Goal: Task Accomplishment & Management: Use online tool/utility

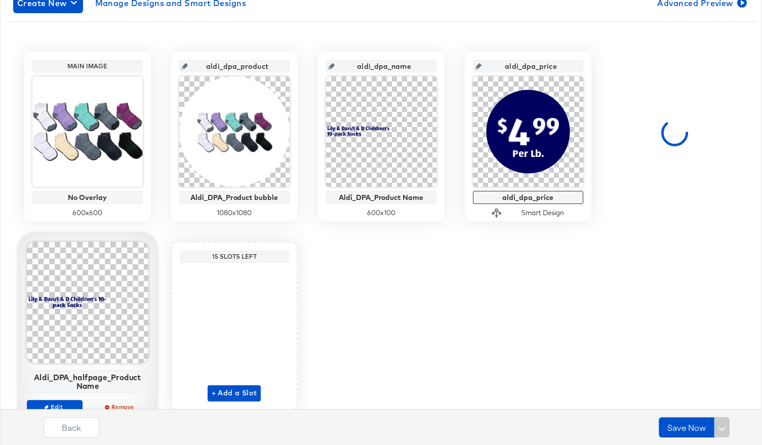
scroll to position [227, 0]
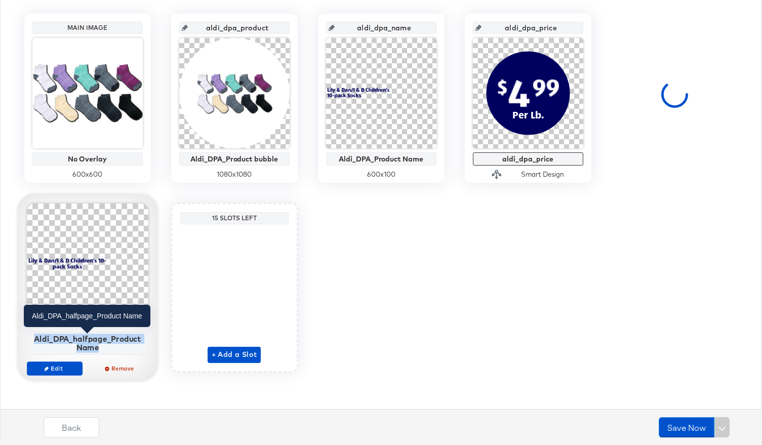
drag, startPoint x: 107, startPoint y: 348, endPoint x: 32, endPoint y: 337, distance: 75.2
click at [32, 337] on div "Aldi_DPA_halfpage_Product Name" at bounding box center [87, 343] width 116 height 18
copy div "Aldi_DPA_halfpage_Product Name"
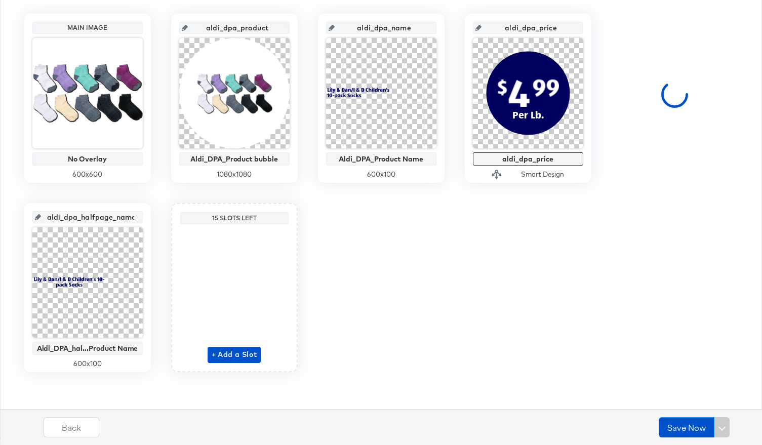
scroll to position [155, 0]
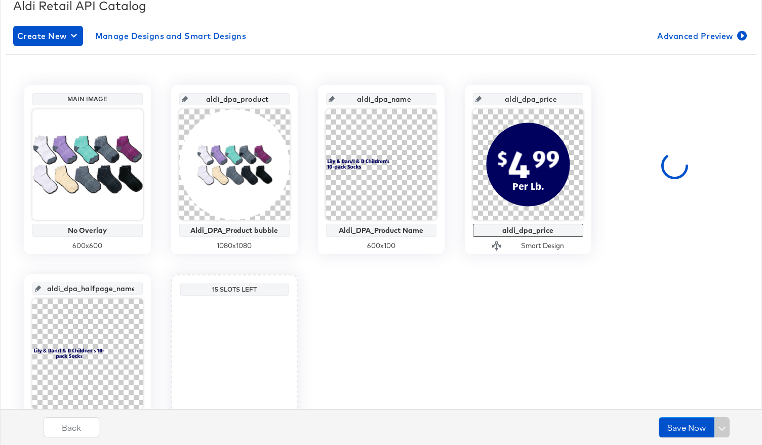
click at [106, 289] on input "aldi_dpa_halfpage_name" at bounding box center [90, 284] width 99 height 27
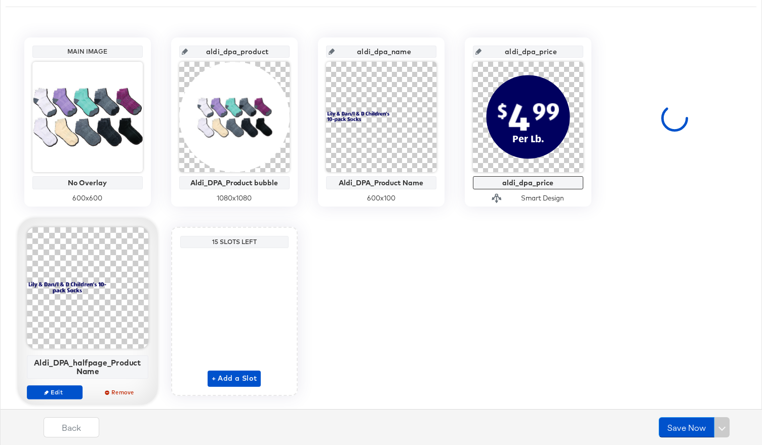
scroll to position [208, 0]
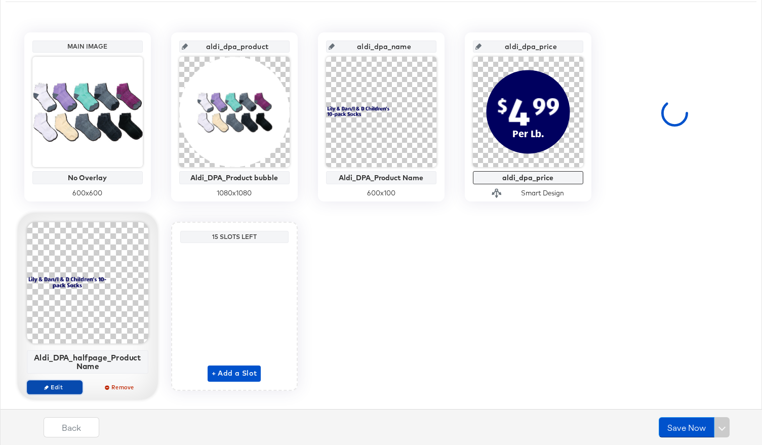
click at [60, 383] on span "Edit" at bounding box center [54, 387] width 47 height 8
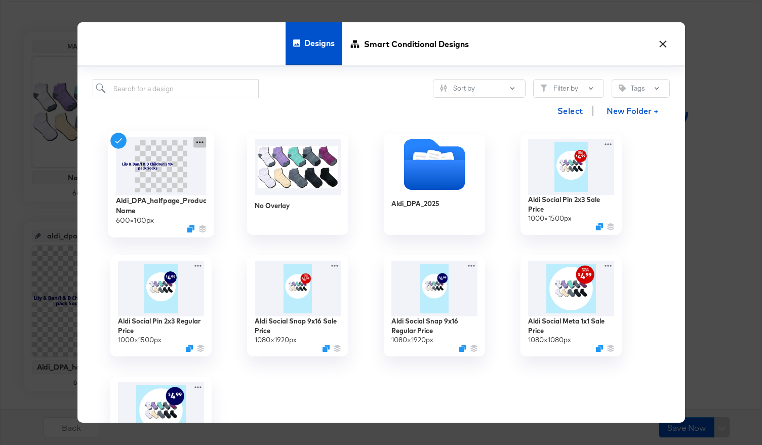
click at [200, 140] on icon at bounding box center [199, 142] width 13 height 11
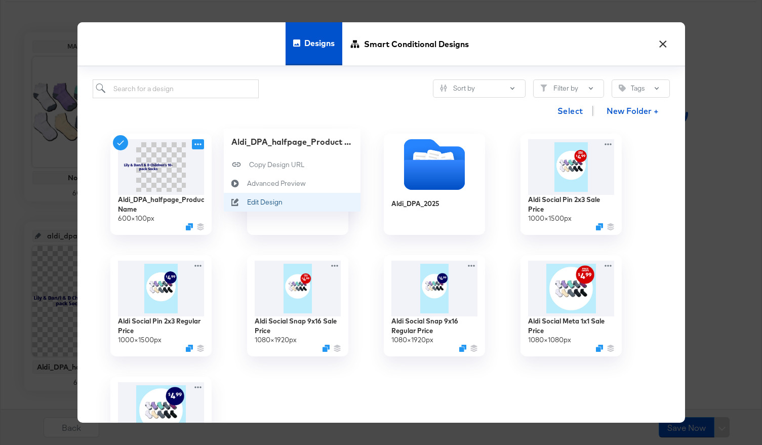
click at [247, 203] on div "Edit Design Edit Design" at bounding box center [247, 203] width 0 height 0
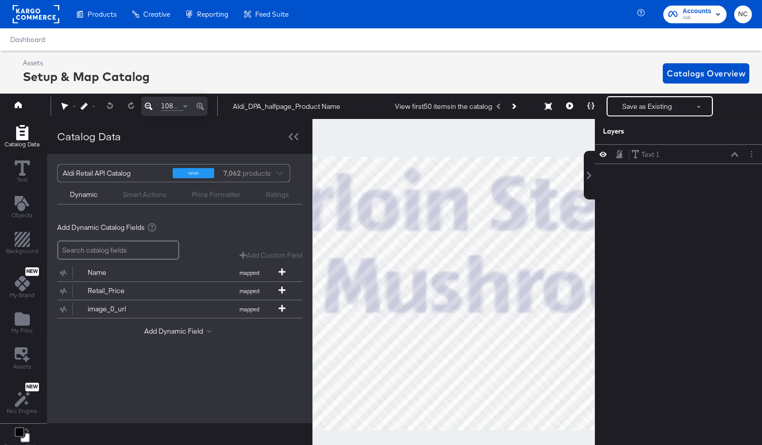
scroll to position [23, 0]
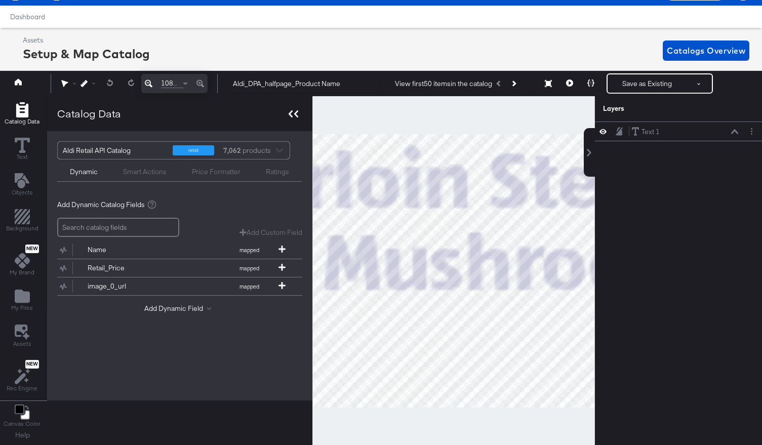
click at [299, 113] on div at bounding box center [294, 113] width 18 height 15
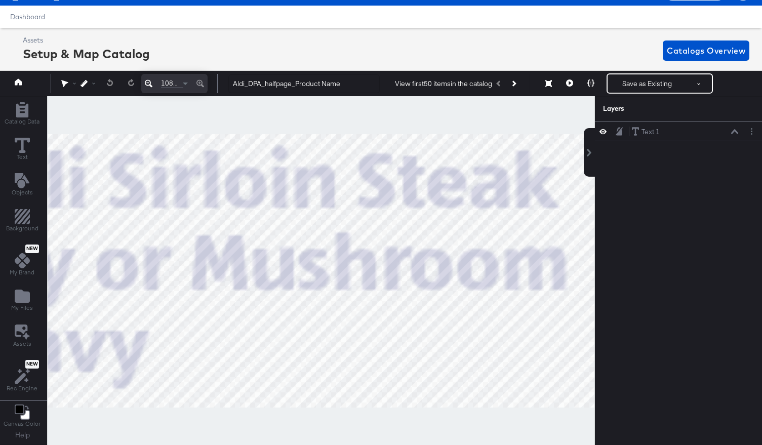
click at [150, 84] on icon at bounding box center [149, 84] width 8 height 8
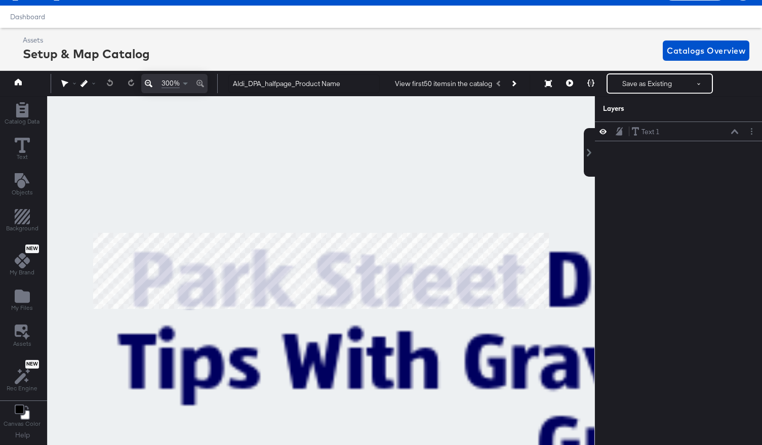
click at [150, 84] on icon at bounding box center [149, 84] width 8 height 8
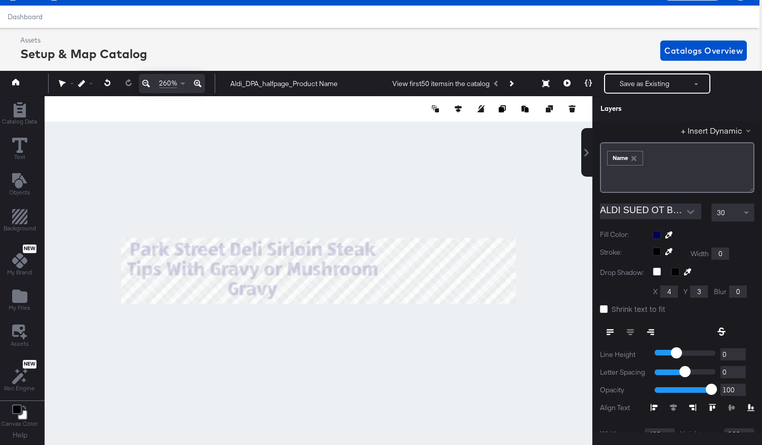
scroll to position [52, 0]
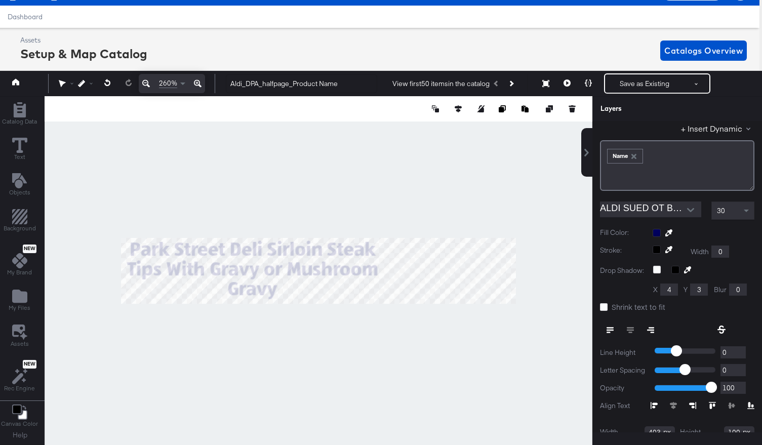
click at [631, 330] on div at bounding box center [651, 330] width 103 height 18
click at [461, 109] on icon at bounding box center [458, 108] width 7 height 7
click at [386, 127] on icon at bounding box center [383, 127] width 7 height 7
type input "99"
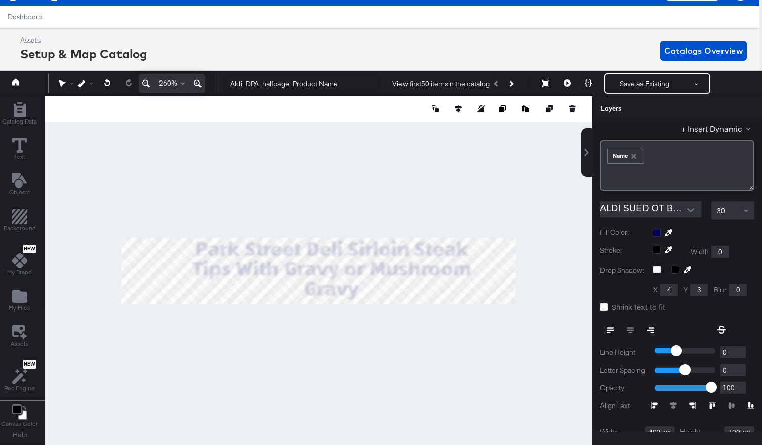
type input "447"
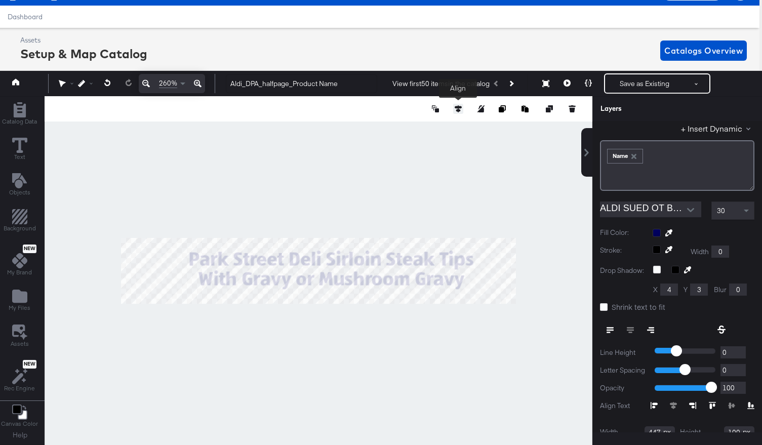
click at [455, 108] on icon at bounding box center [458, 108] width 7 height 7
click at [381, 128] on icon at bounding box center [383, 127] width 7 height 7
type input "76"
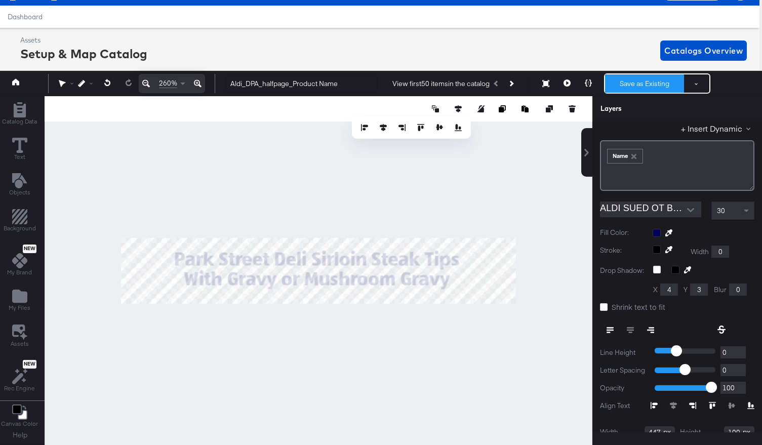
click at [630, 86] on button "Save as Existing" at bounding box center [644, 83] width 79 height 18
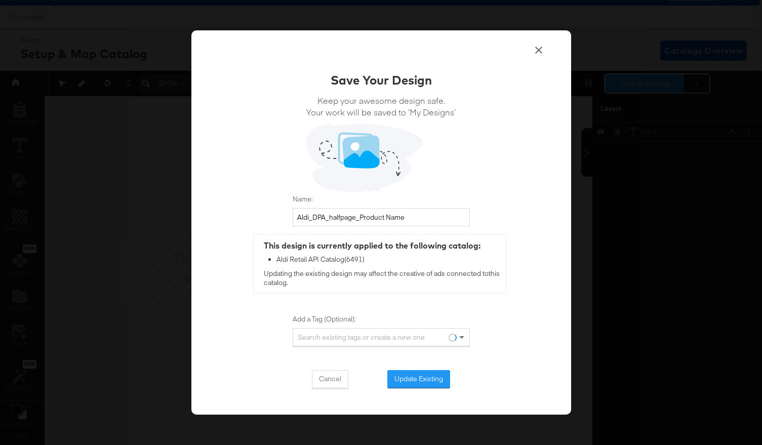
scroll to position [0, 0]
click at [426, 382] on button "Update Existing" at bounding box center [418, 379] width 63 height 18
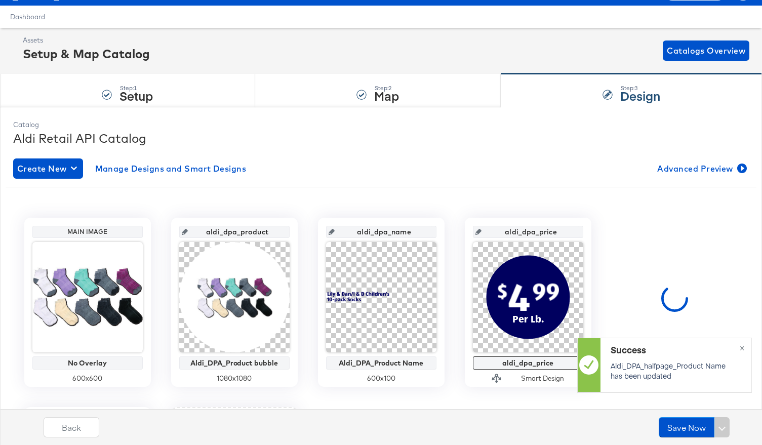
scroll to position [227, 0]
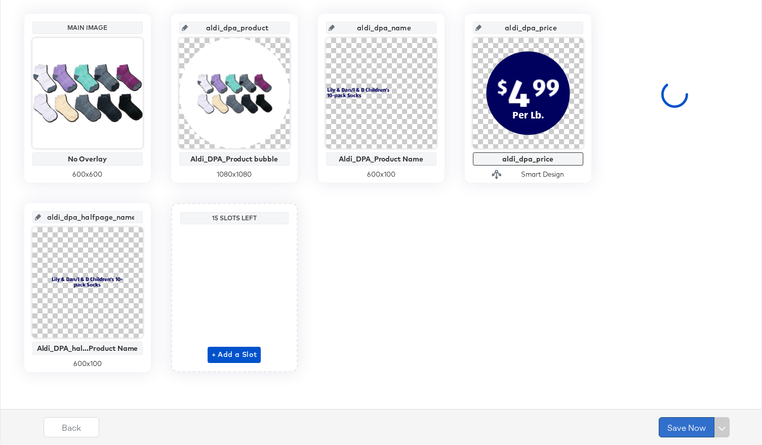
click at [689, 427] on button "Save Now" at bounding box center [687, 427] width 56 height 20
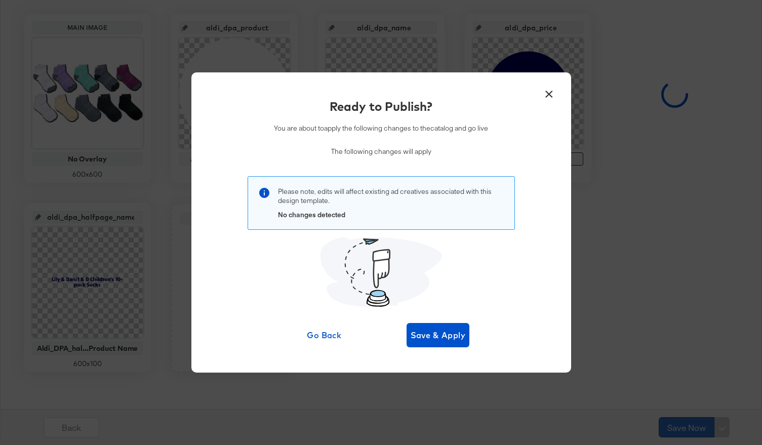
scroll to position [0, 0]
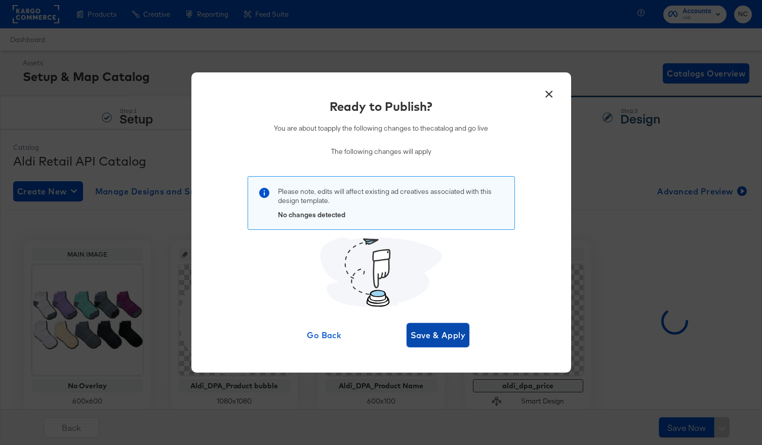
click at [454, 339] on span "Save & Apply" at bounding box center [438, 335] width 55 height 14
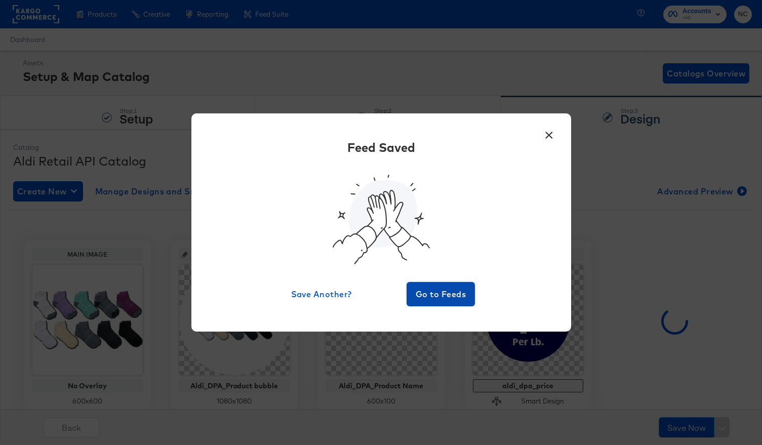
click at [441, 287] on span "Go to Feeds" at bounding box center [441, 294] width 61 height 14
